Goal: Check status: Check status

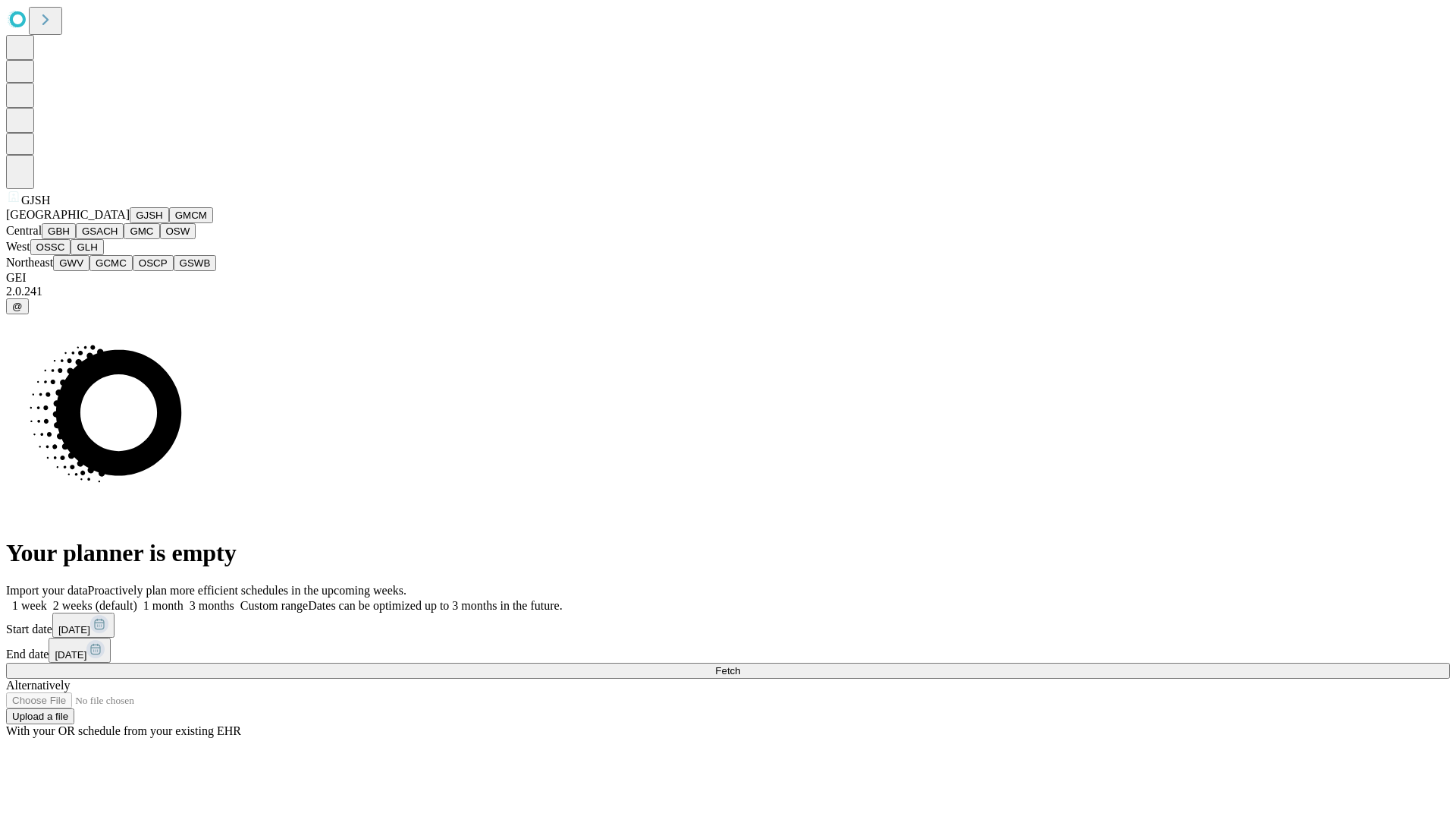
click at [130, 223] on button "GJSH" at bounding box center [149, 215] width 40 height 16
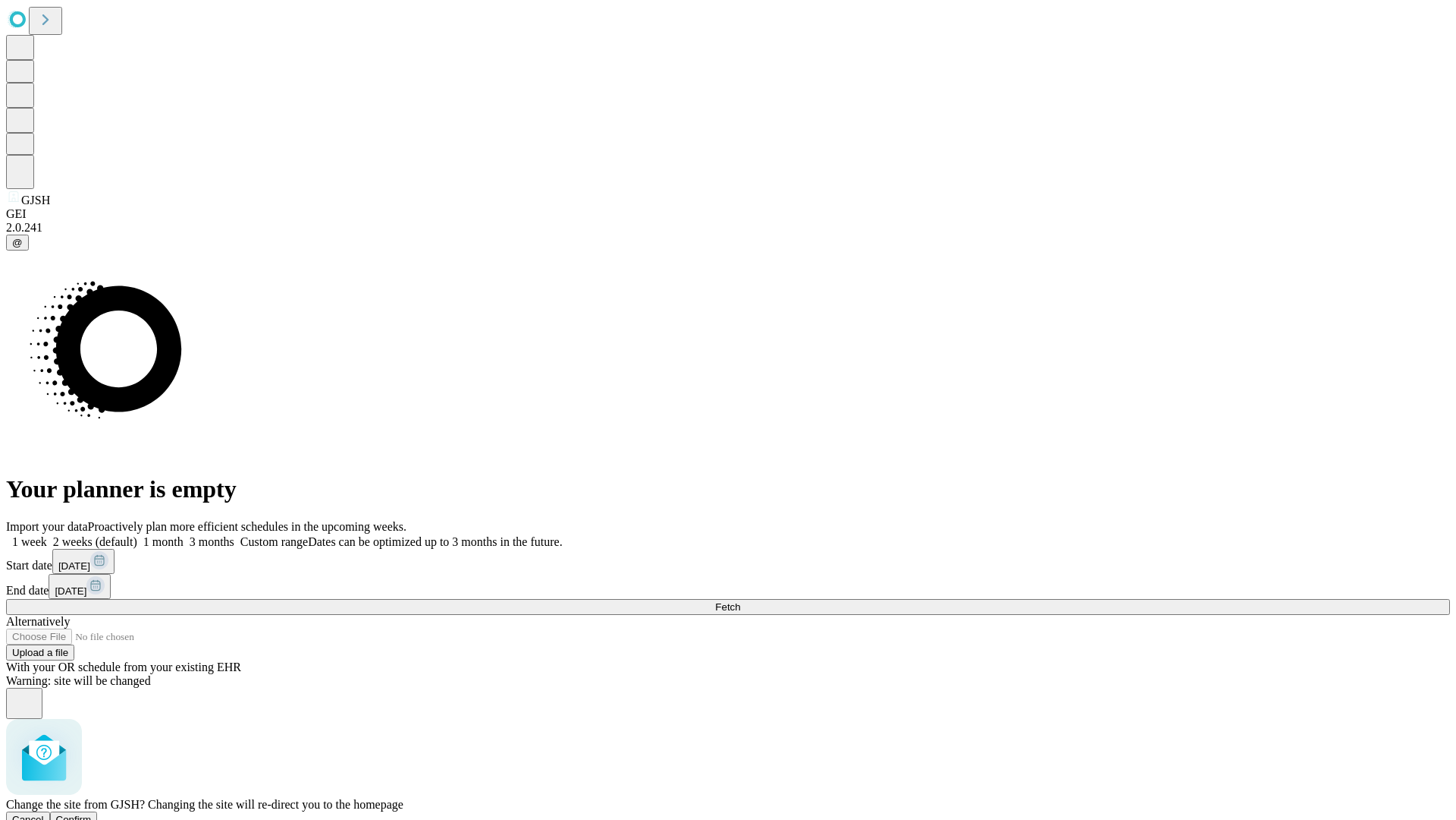
click at [92, 813] on span "Confirm" at bounding box center [74, 819] width 36 height 12
click at [47, 535] on label "1 week" at bounding box center [26, 541] width 41 height 13
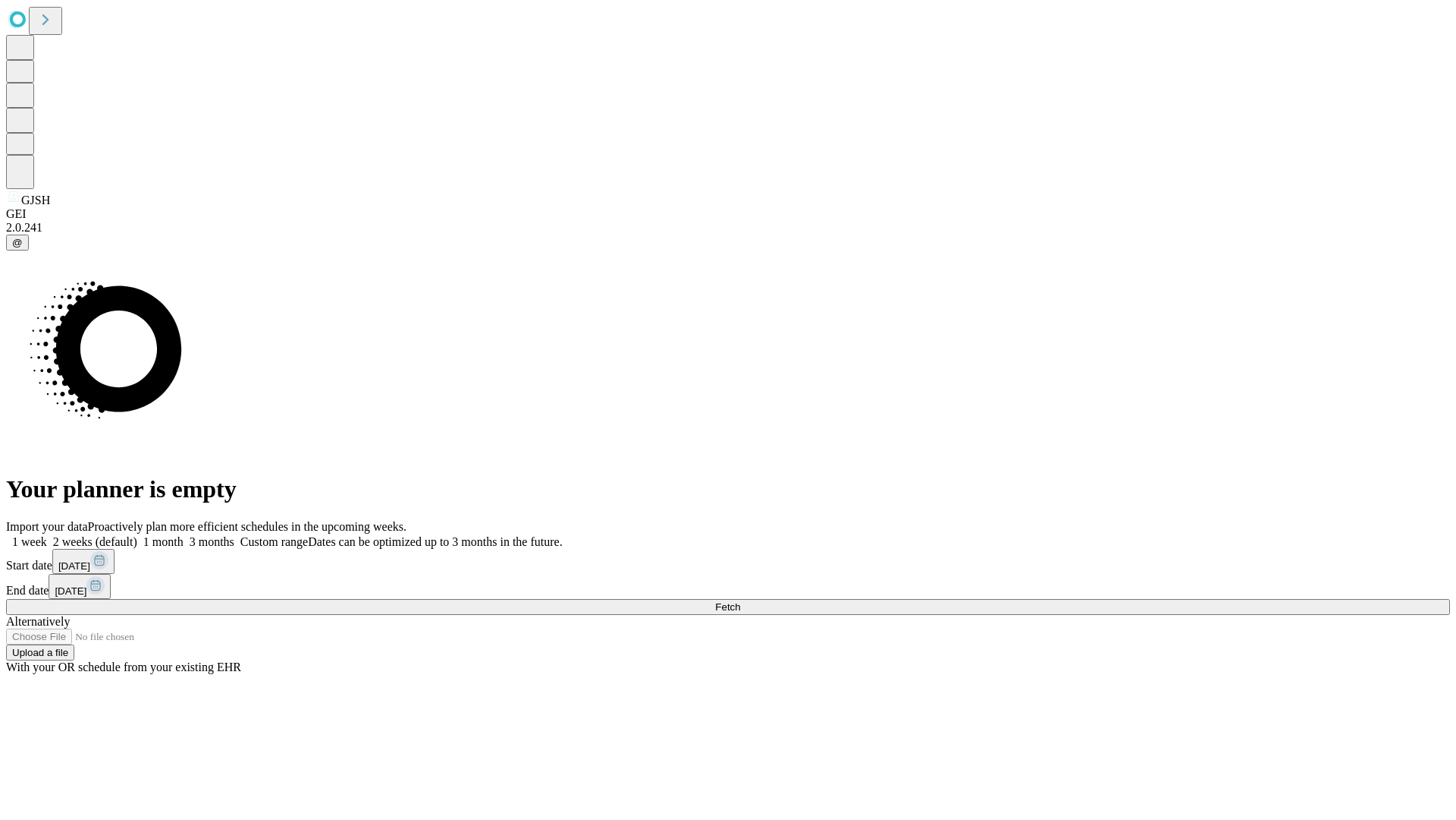
click at [740, 601] on span "Fetch" at bounding box center [728, 607] width 25 height 12
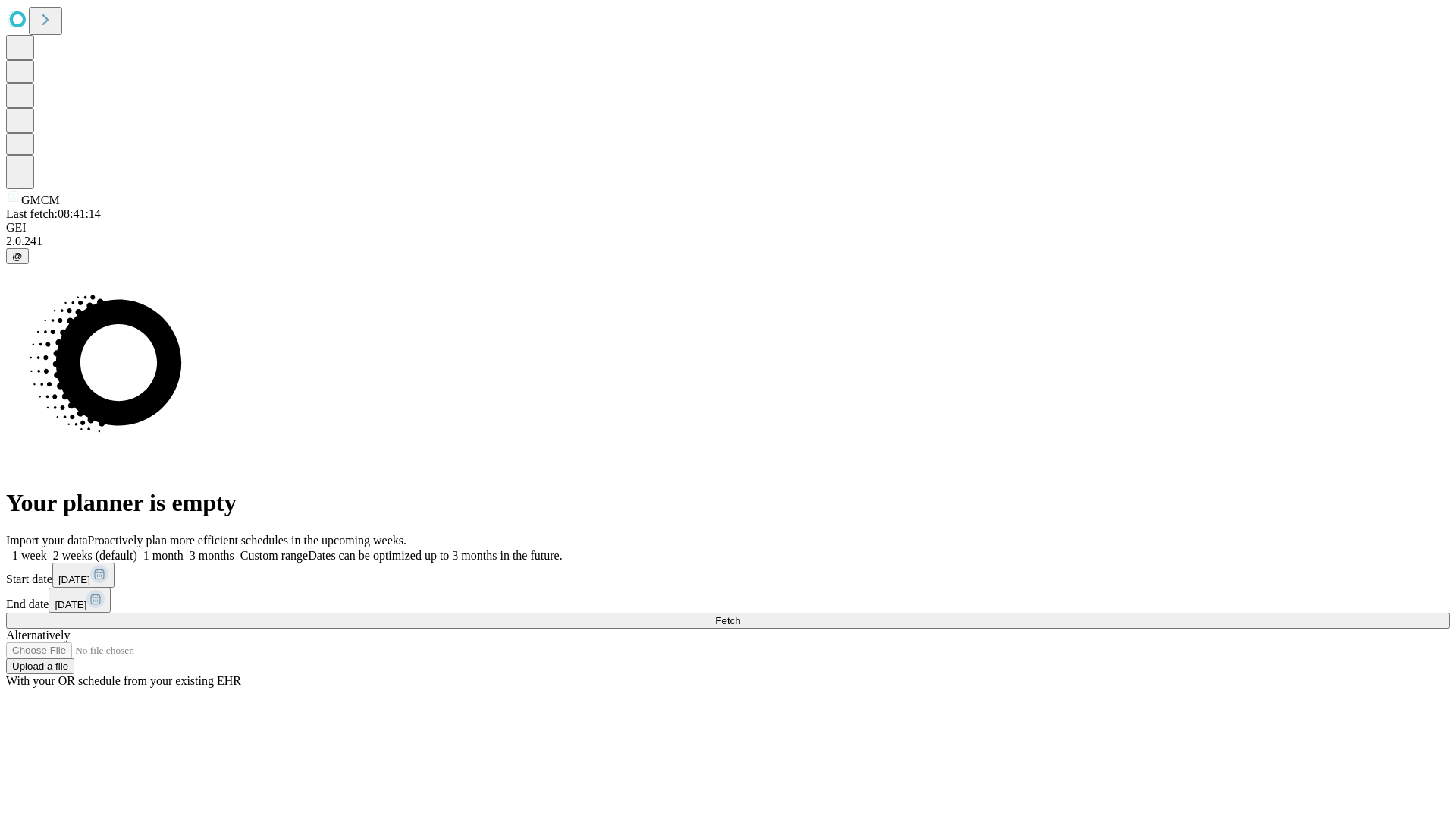
click at [47, 549] on label "1 week" at bounding box center [26, 554] width 41 height 13
click at [740, 615] on span "Fetch" at bounding box center [728, 620] width 25 height 12
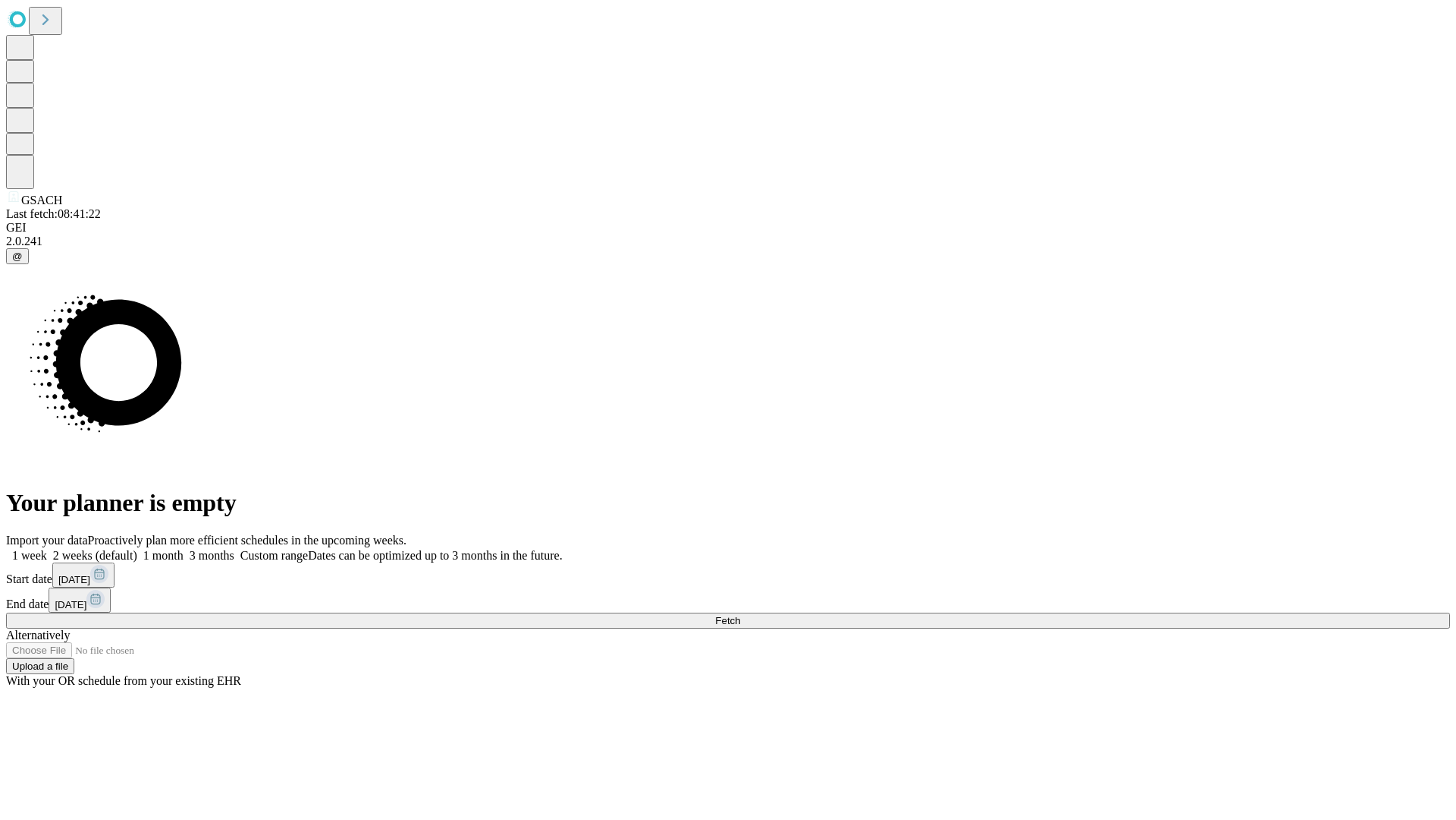
click at [47, 549] on label "1 week" at bounding box center [26, 554] width 41 height 13
click at [740, 615] on span "Fetch" at bounding box center [728, 620] width 25 height 12
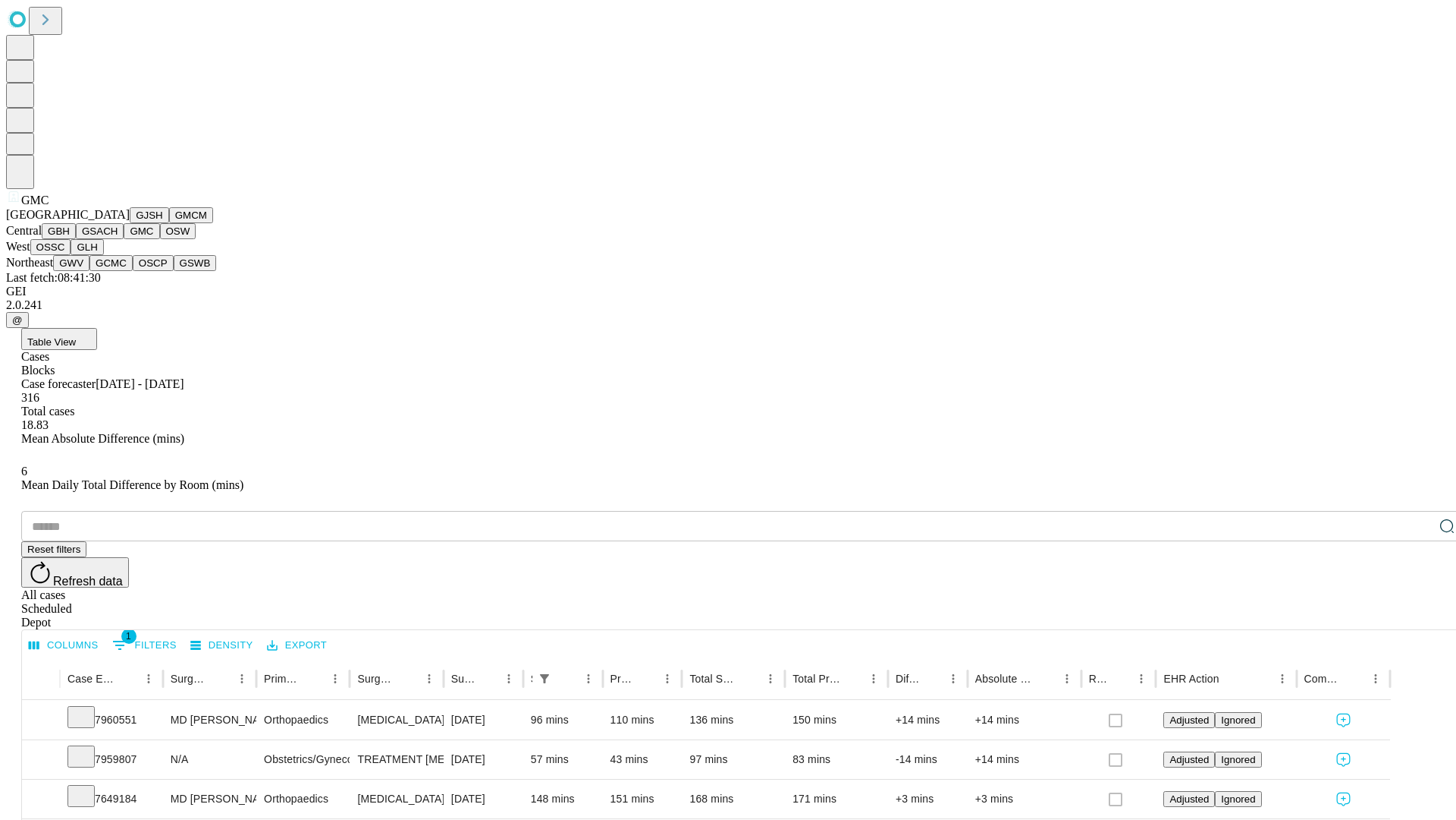
click at [160, 239] on button "OSW" at bounding box center [178, 231] width 37 height 16
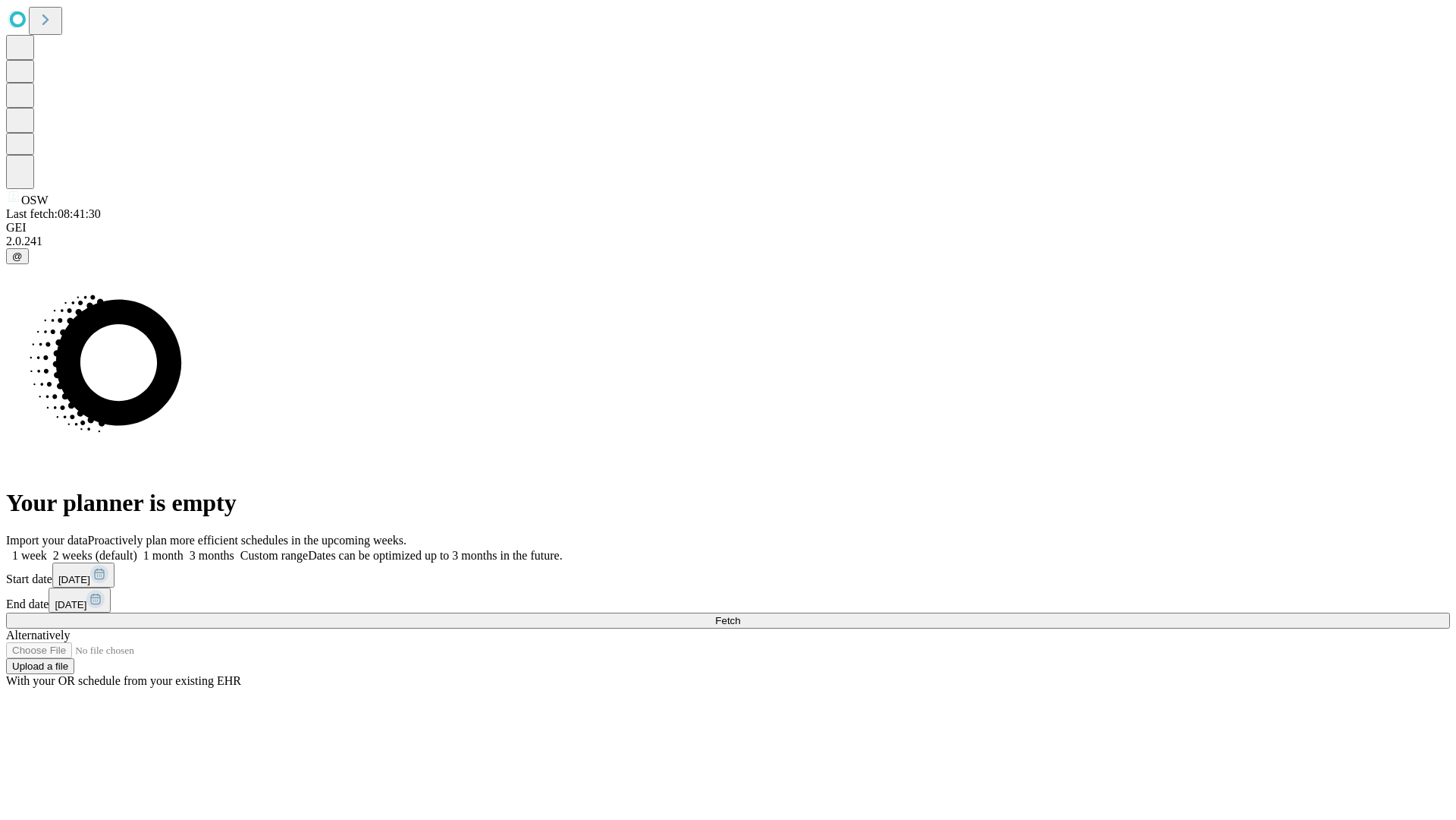
click at [47, 549] on label "1 week" at bounding box center [26, 554] width 41 height 13
click at [740, 615] on span "Fetch" at bounding box center [728, 620] width 25 height 12
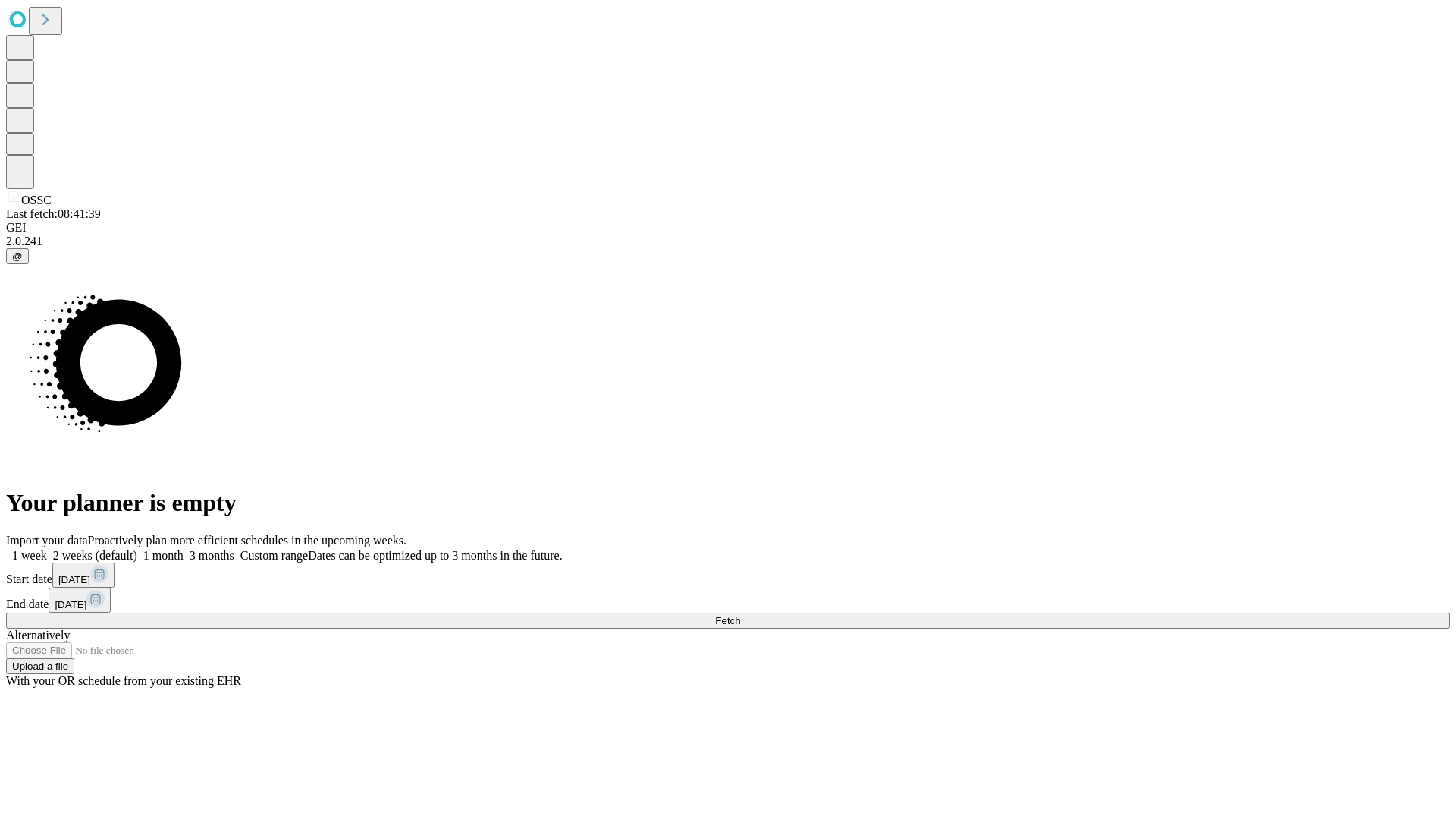
click at [47, 549] on label "1 week" at bounding box center [26, 554] width 41 height 13
click at [740, 615] on span "Fetch" at bounding box center [728, 620] width 25 height 12
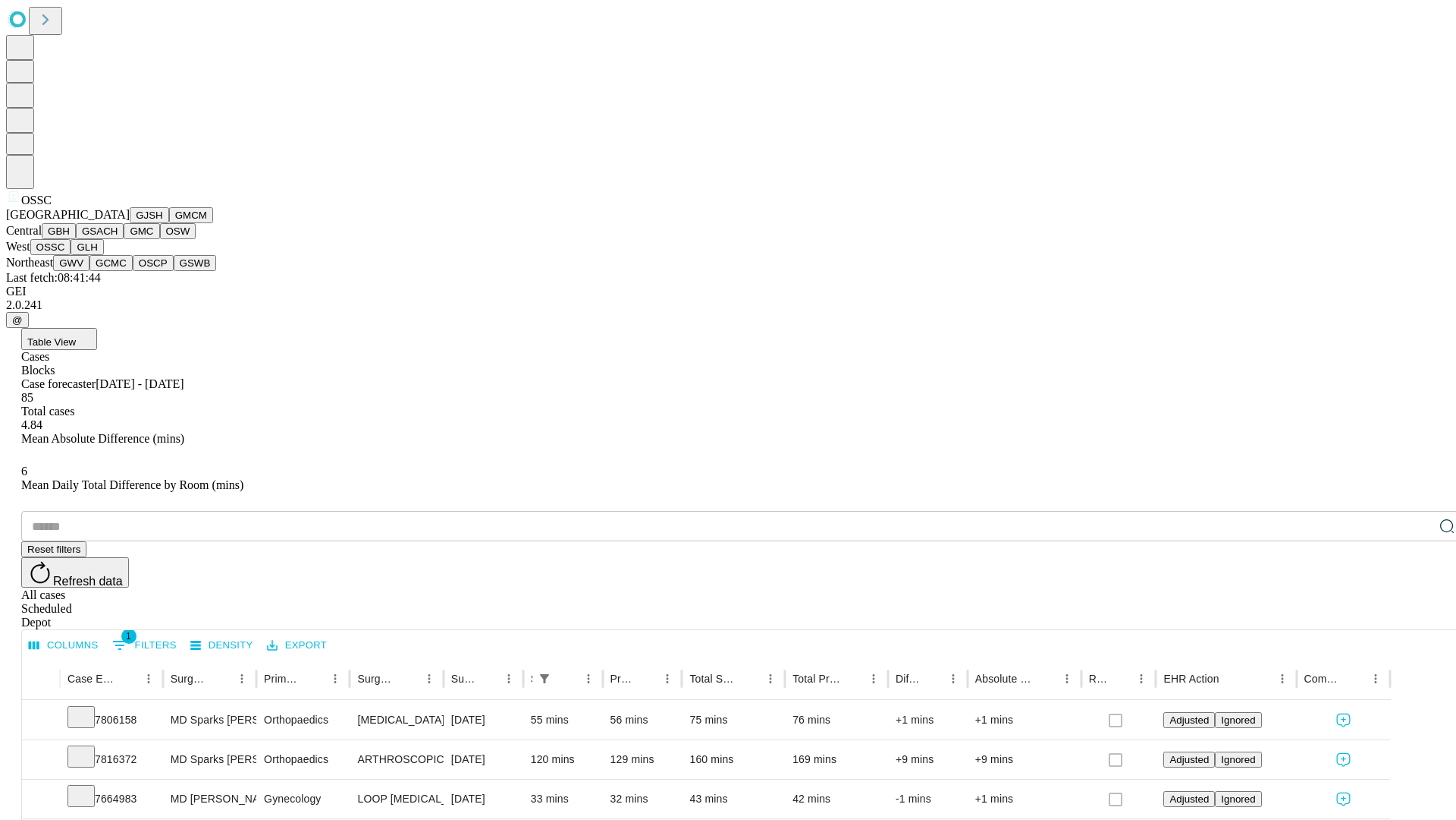
click at [103, 255] on button "GLH" at bounding box center [87, 247] width 33 height 16
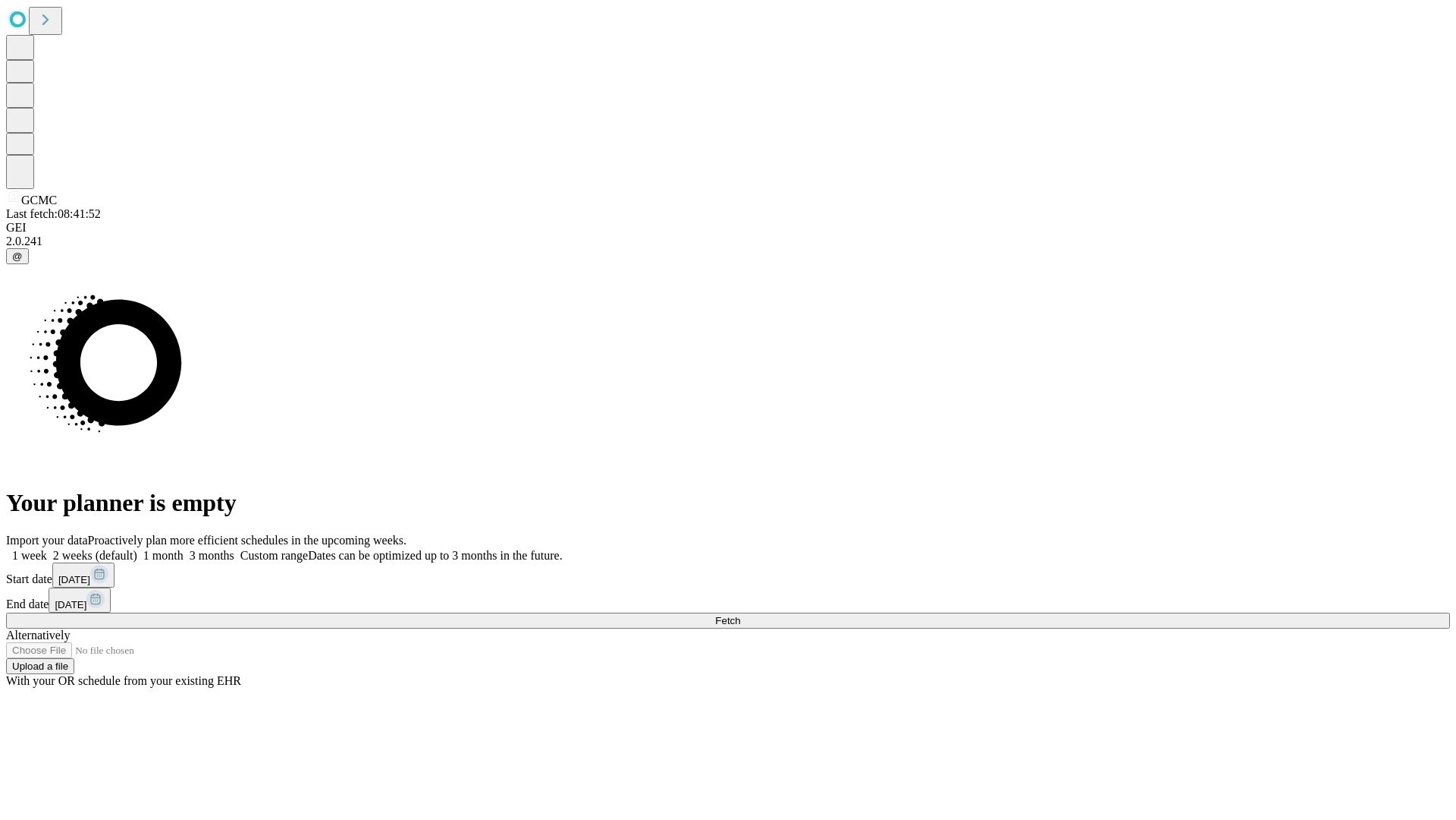
click at [47, 549] on label "1 week" at bounding box center [26, 554] width 41 height 13
click at [740, 615] on span "Fetch" at bounding box center [728, 620] width 25 height 12
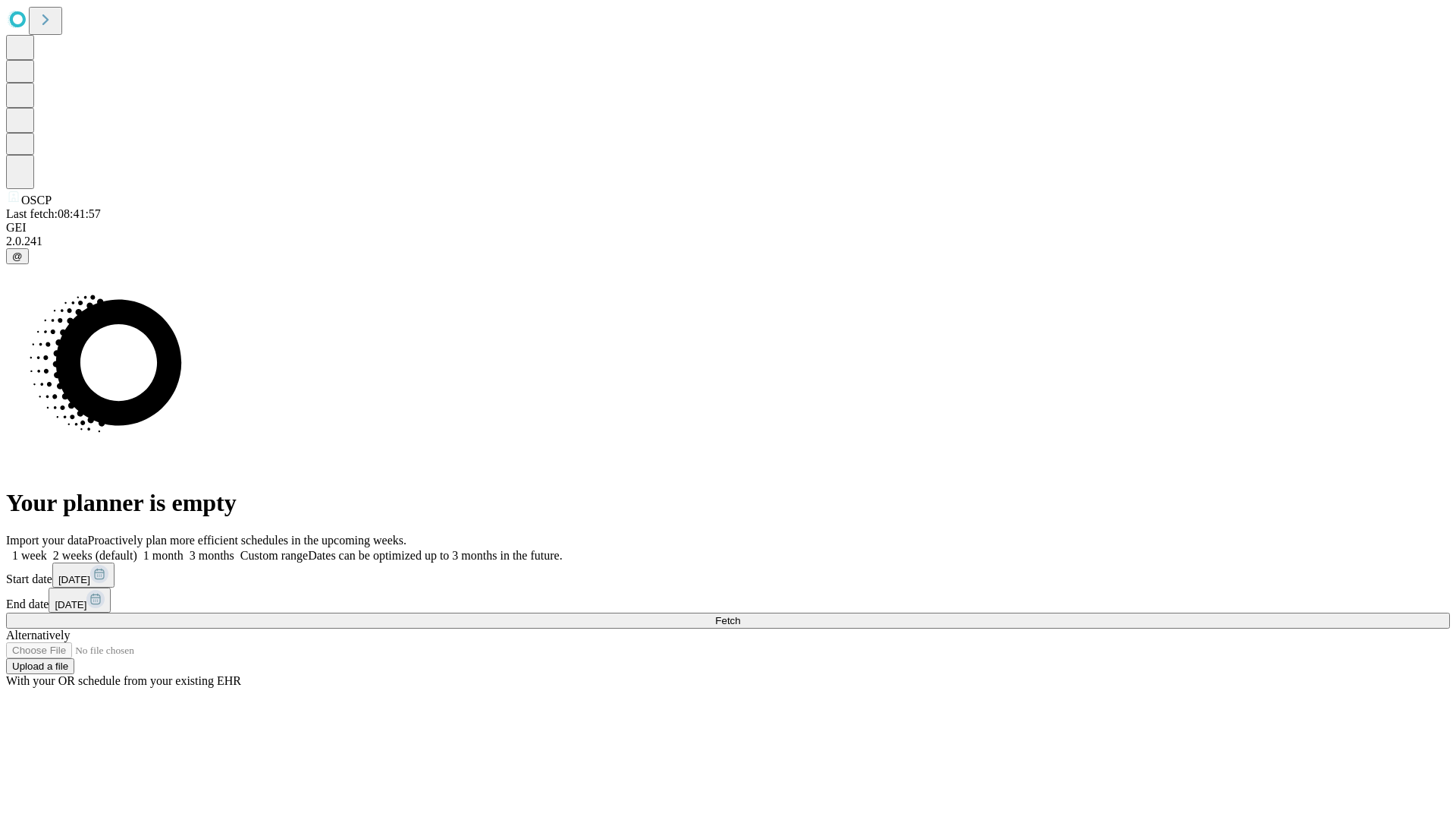
click at [47, 549] on label "1 week" at bounding box center [26, 554] width 41 height 13
click at [740, 615] on span "Fetch" at bounding box center [728, 620] width 25 height 12
